Goal: Task Accomplishment & Management: Use online tool/utility

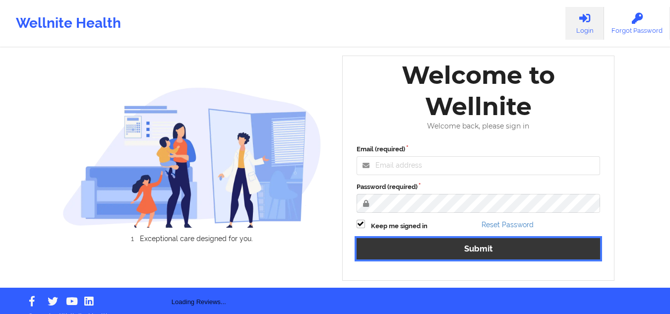
click at [456, 240] on button "Submit" at bounding box center [479, 248] width 244 height 21
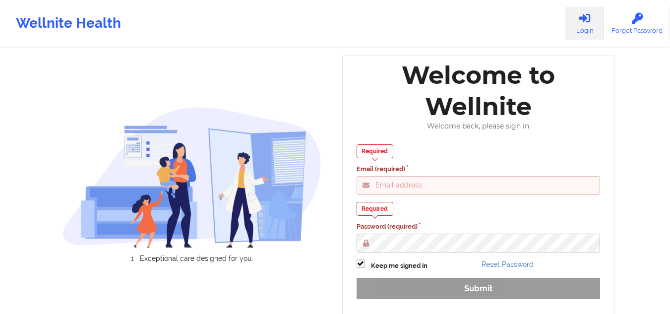
click at [437, 181] on input "Email (required)" at bounding box center [479, 185] width 244 height 19
click at [450, 170] on label "Email (required)" at bounding box center [479, 169] width 244 height 10
click at [450, 176] on input "Email (required)" at bounding box center [479, 185] width 244 height 19
type input "mcasanaan@wellnite.com"
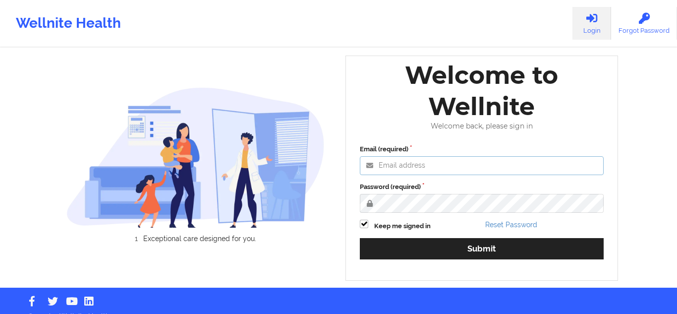
type input "[EMAIL_ADDRESS][DOMAIN_NAME]"
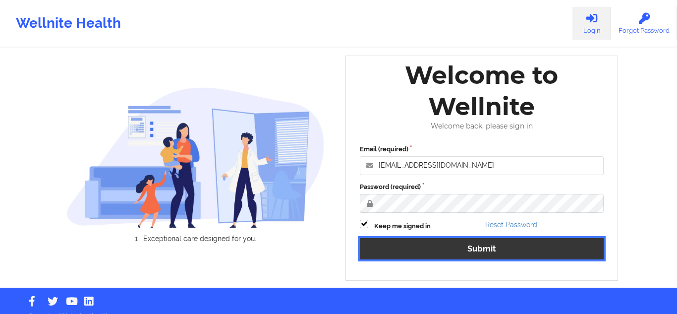
click at [406, 245] on button "Submit" at bounding box center [482, 248] width 244 height 21
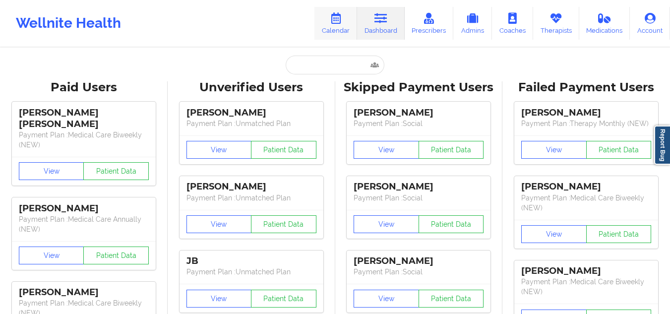
click at [348, 22] on link "Calendar" at bounding box center [335, 23] width 43 height 33
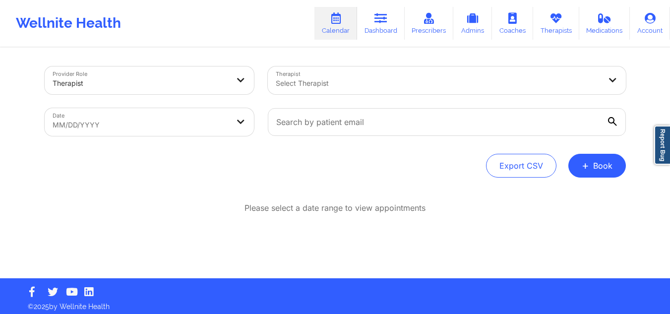
click at [434, 78] on div at bounding box center [438, 83] width 325 height 12
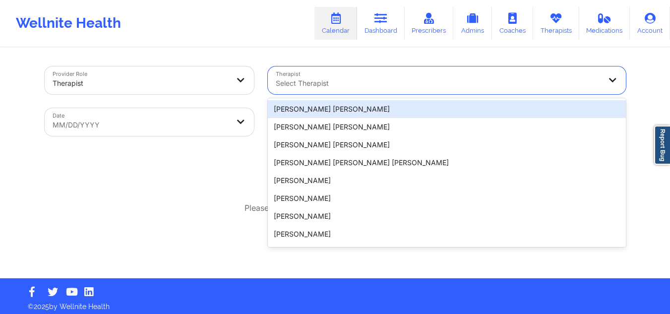
paste input "Anais Quinonez"
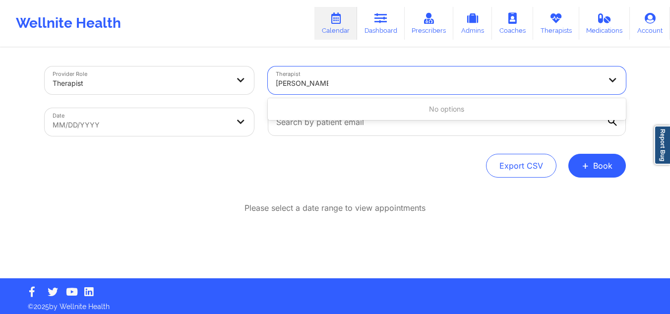
type input "Anais Quinonez"
click at [150, 115] on body "Wellnite Health Calendar Dashboard Prescribers Admins Coaches Therapists Medica…" at bounding box center [335, 157] width 670 height 314
select select "2025-8"
select select "2025-9"
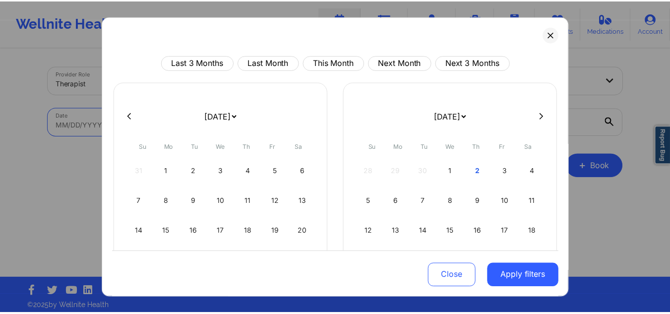
scroll to position [86, 0]
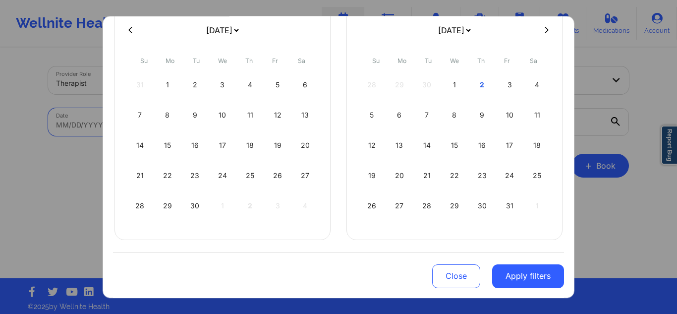
click at [545, 29] on icon at bounding box center [547, 29] width 4 height 7
select select "2025-9"
select select "2025-10"
click at [228, 85] on div "1" at bounding box center [222, 85] width 25 height 28
select select "2025-9"
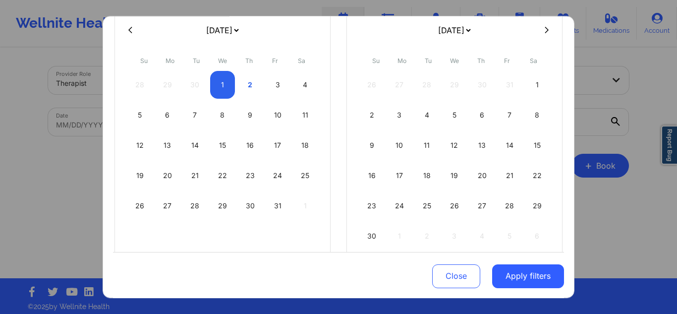
select select "2025-10"
select select "2025-9"
select select "2025-10"
click at [270, 87] on div "3" at bounding box center [277, 85] width 25 height 28
select select "2025-9"
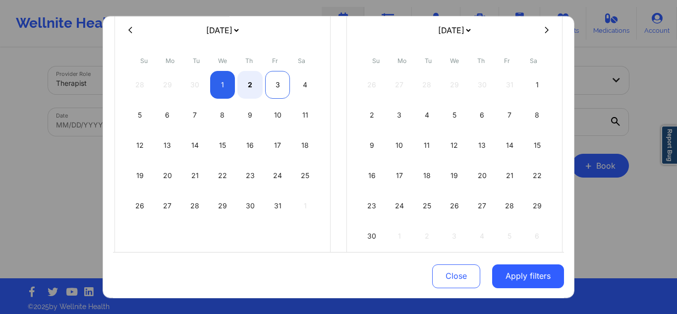
select select "2025-10"
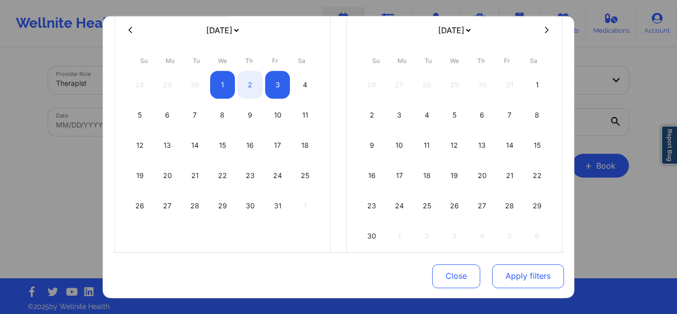
click at [522, 277] on button "Apply filters" at bounding box center [528, 276] width 72 height 24
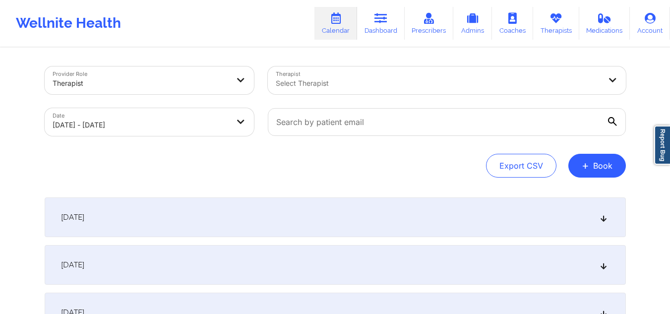
click at [351, 217] on div "October 1, 2025" at bounding box center [335, 217] width 581 height 40
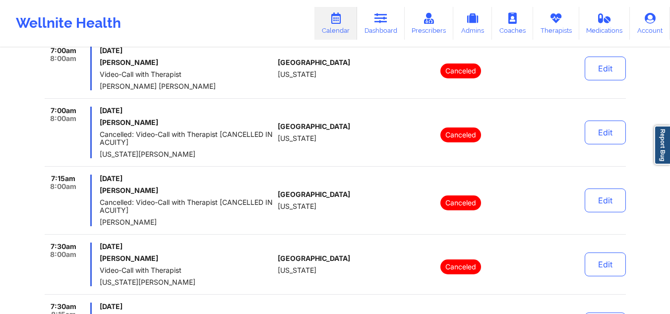
scroll to position [0, 0]
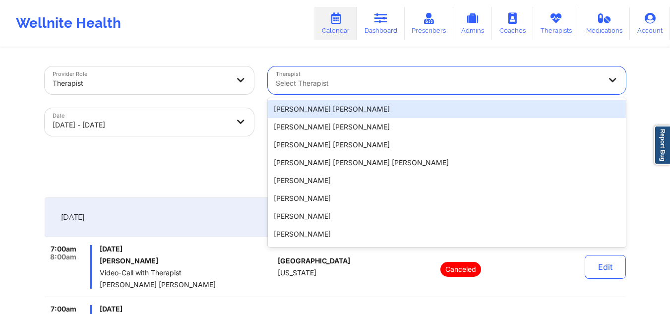
click at [487, 74] on div "Select Therapist" at bounding box center [435, 80] width 334 height 28
paste input "Anais Quinonez"
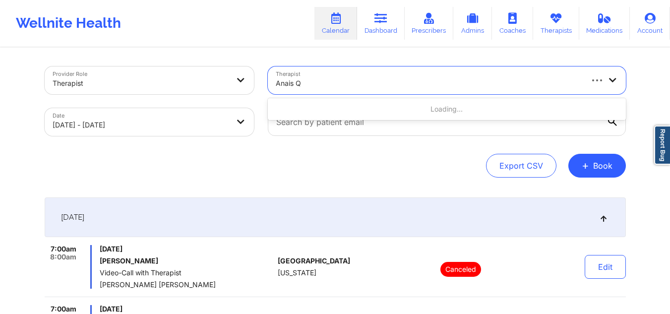
type input "Anais"
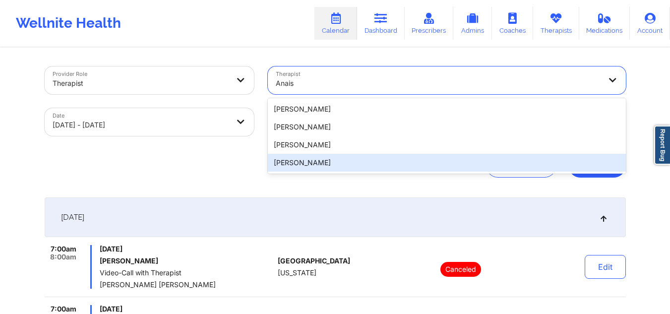
click at [351, 167] on div "Anais Quiñonez" at bounding box center [447, 163] width 358 height 18
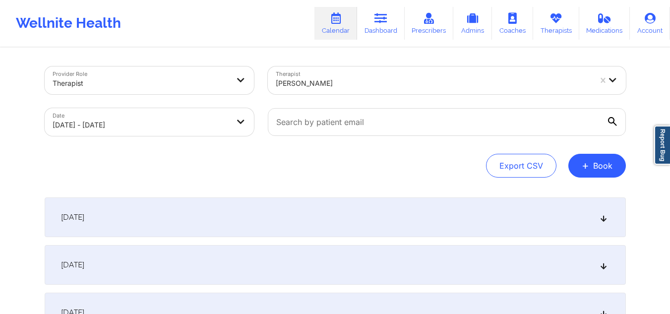
click at [347, 215] on div "October 1, 2025" at bounding box center [335, 217] width 581 height 40
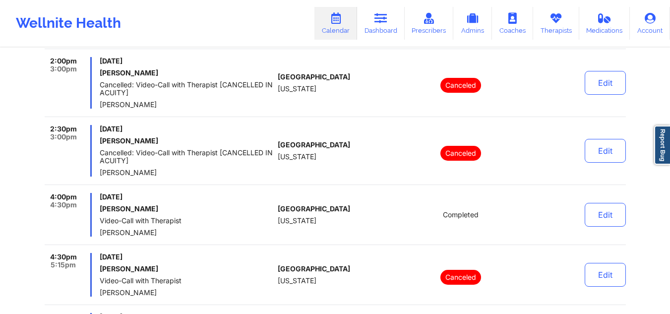
scroll to position [595, 0]
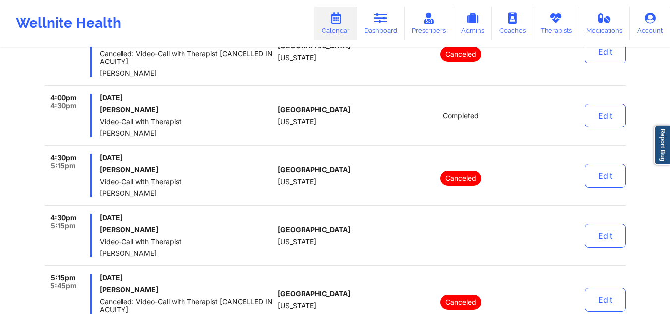
drag, startPoint x: 173, startPoint y: 175, endPoint x: 102, endPoint y: 170, distance: 71.1
click at [102, 170] on div "Wednesday, October 1, 2025 Yarimar Gonzalez Video-Call with Therapist Anais Qui…" at bounding box center [187, 176] width 174 height 44
copy h6 "Yarimar Gonzalez"
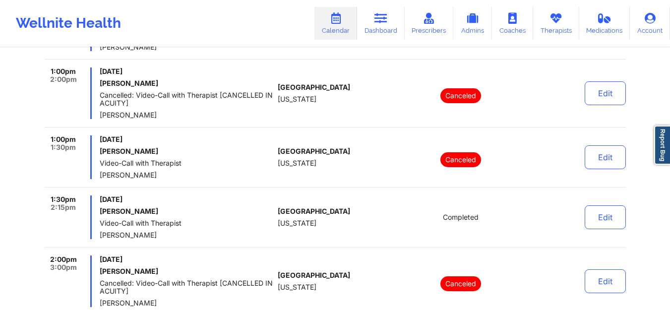
scroll to position [50, 0]
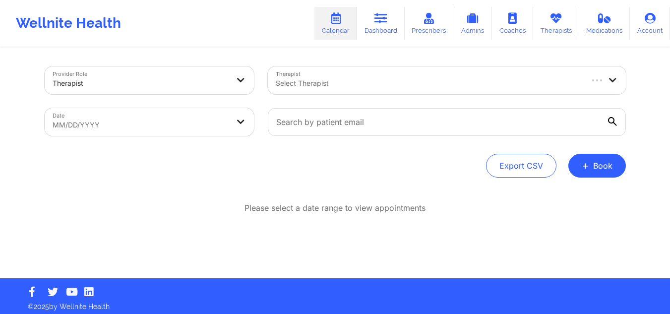
scroll to position [4, 0]
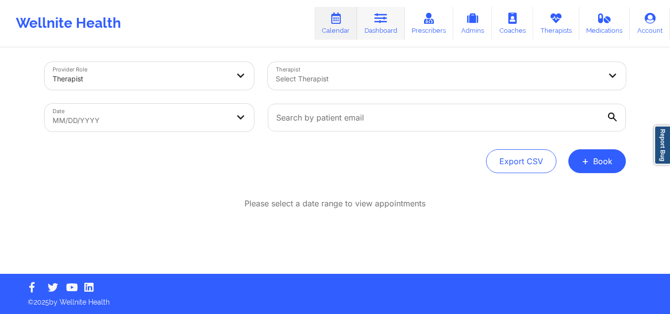
click at [395, 25] on link "Dashboard" at bounding box center [381, 23] width 48 height 33
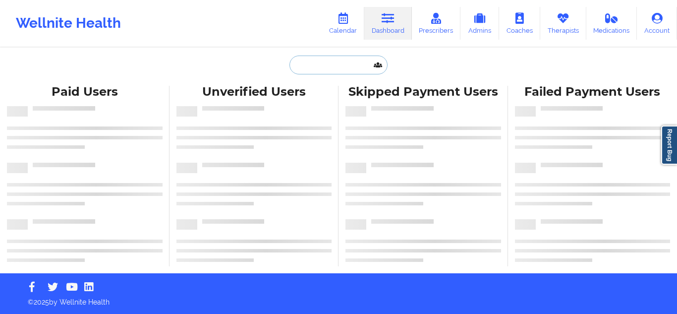
click at [347, 70] on input "text" at bounding box center [339, 65] width 98 height 19
paste input "Yarimar Gonzalez"
type input "Yarimar Gonzalez"
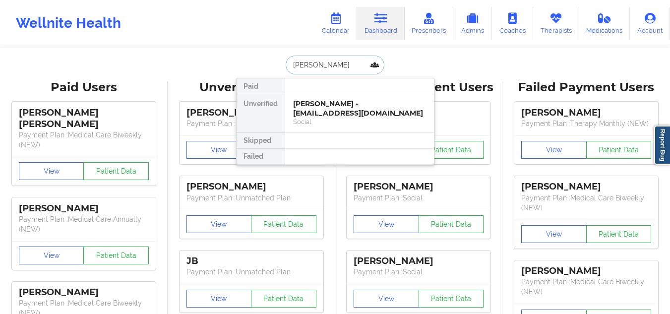
click at [336, 108] on div "Yarimar Gonzalez - 28yarimarg@gmail.com" at bounding box center [359, 108] width 133 height 18
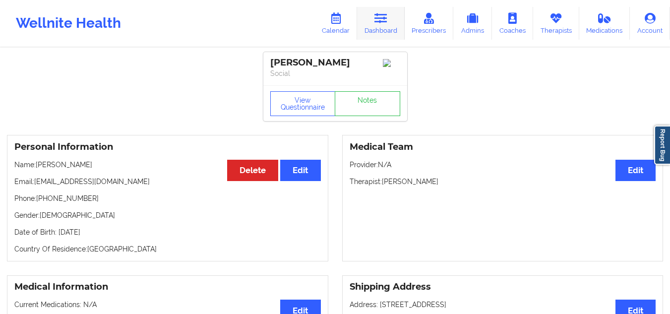
drag, startPoint x: 391, startPoint y: 9, endPoint x: 387, endPoint y: 13, distance: 6.0
click at [391, 9] on link "Dashboard" at bounding box center [381, 23] width 48 height 33
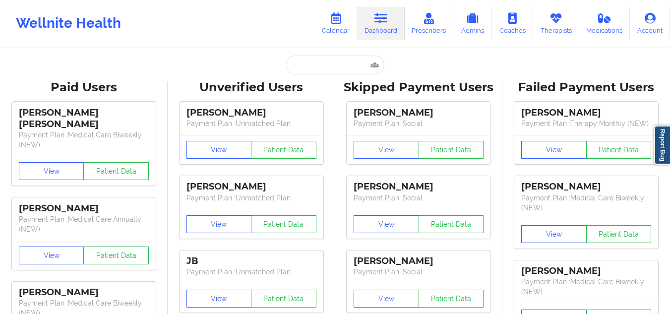
click at [387, 13] on icon at bounding box center [380, 18] width 13 height 11
click at [365, 63] on input "text" at bounding box center [335, 65] width 98 height 19
paste input "michelle gonzales"
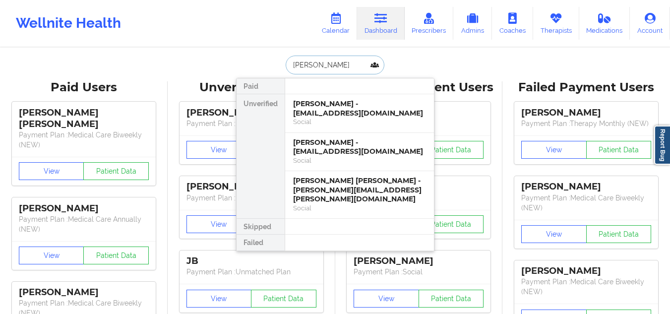
type input "michelle gonzalez"
click at [375, 146] on div "Michelle Gonzalez - michygon1210@aol.com" at bounding box center [359, 147] width 133 height 18
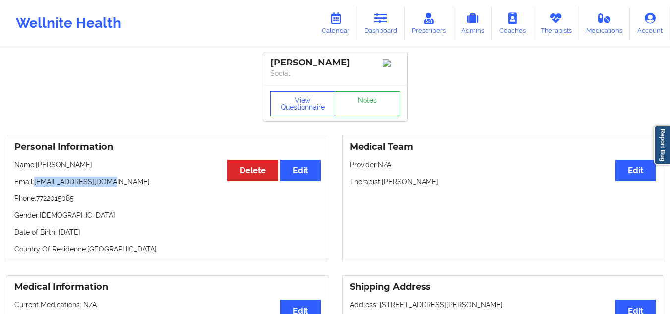
drag, startPoint x: 116, startPoint y: 183, endPoint x: 36, endPoint y: 183, distance: 80.3
click at [36, 183] on p "Email: michygon1210@aol.com" at bounding box center [167, 182] width 306 height 10
copy p "michygon1210@aol.com"
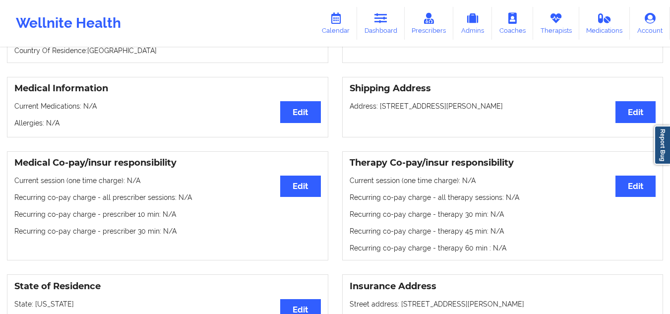
scroll to position [149, 0]
